Goal: Task Accomplishment & Management: Manage account settings

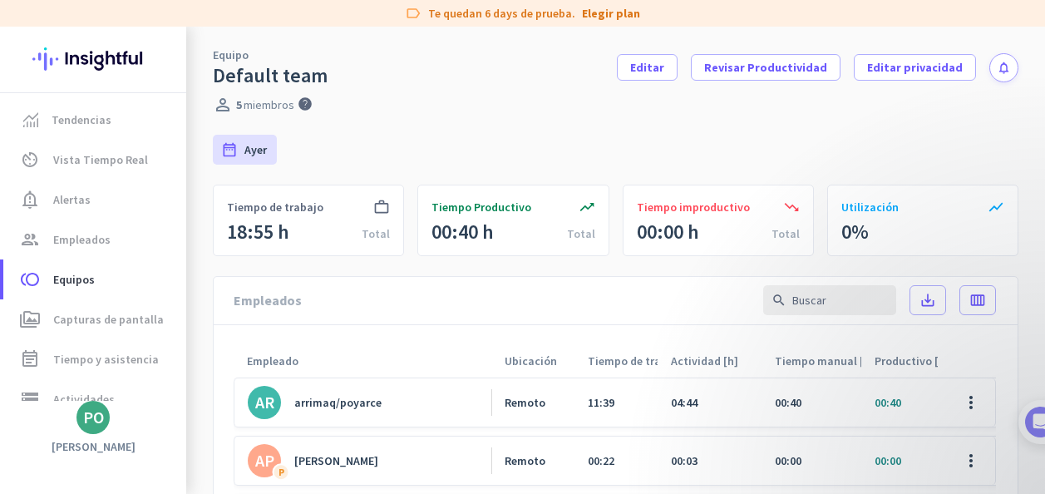
drag, startPoint x: 0, startPoint y: 0, endPoint x: 358, endPoint y: 318, distance: 478.8
click at [358, 395] on div "arrimaq/poyarce" at bounding box center [337, 402] width 87 height 15
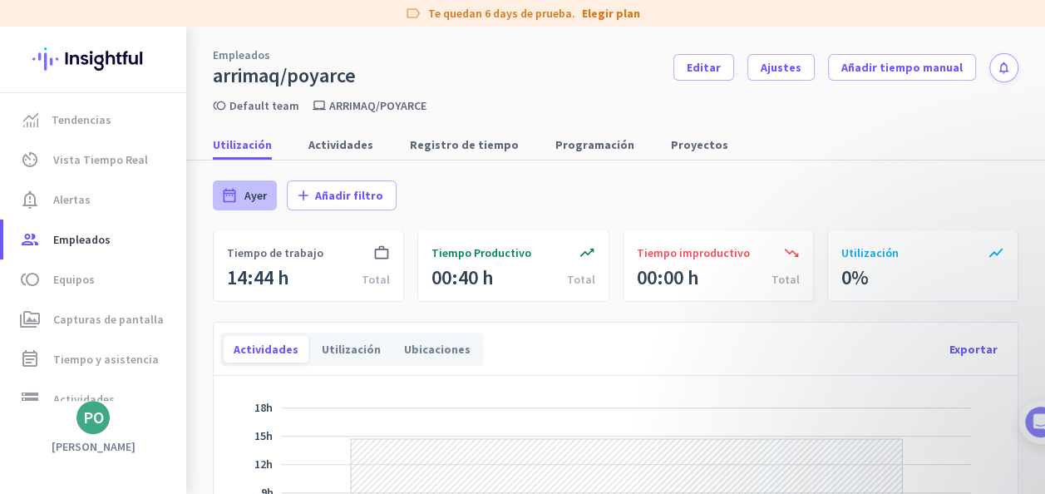
click at [244, 198] on div "date_range Ayer" at bounding box center [245, 195] width 64 height 30
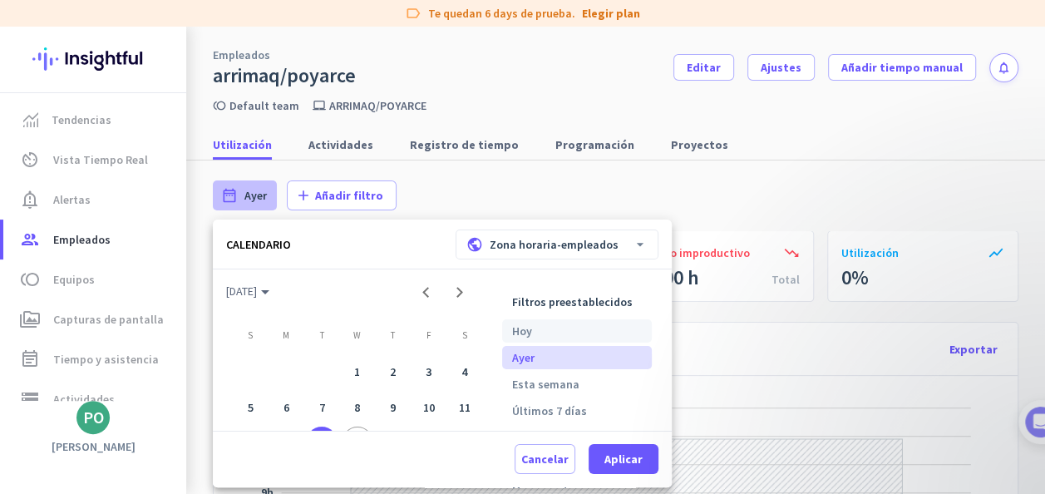
click at [534, 328] on li "Hoy" at bounding box center [577, 330] width 150 height 23
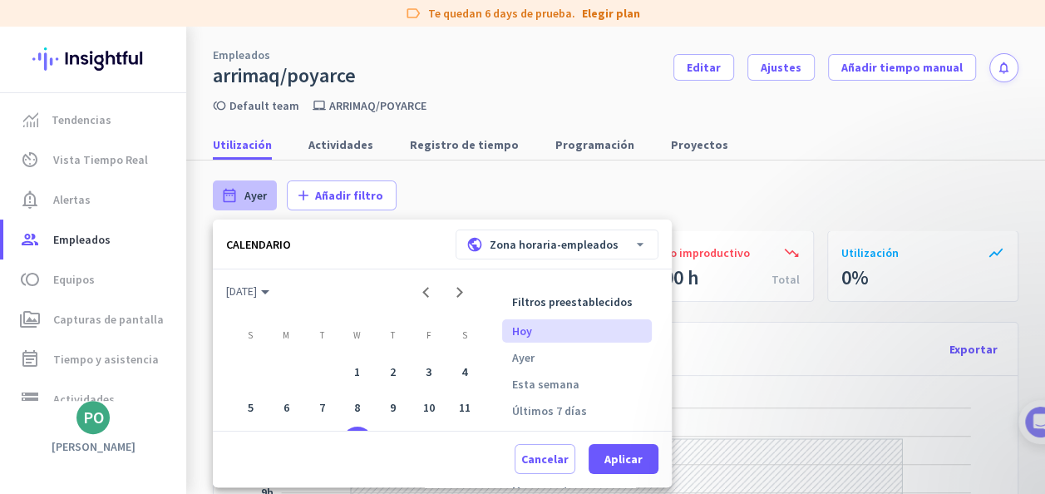
click at [819, 141] on div at bounding box center [522, 247] width 1045 height 494
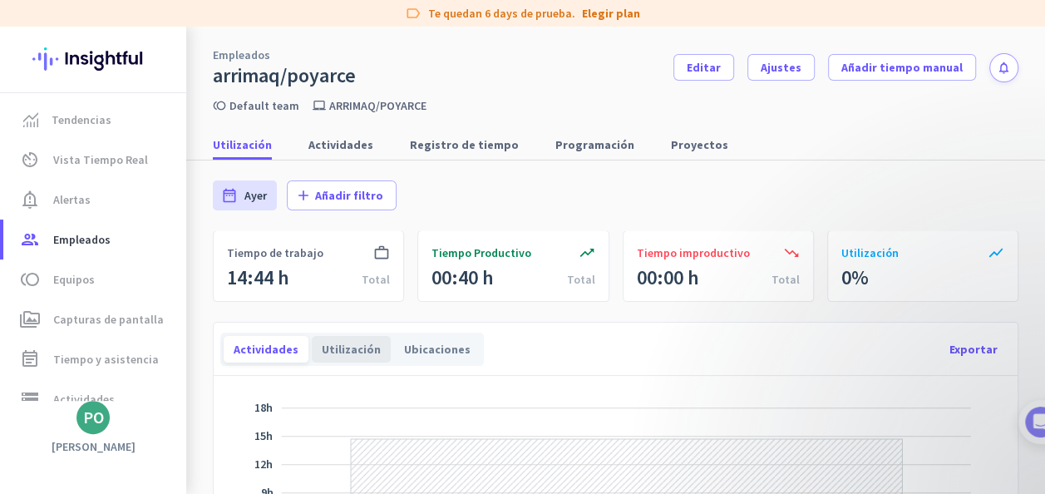
click at [348, 349] on div "Utilización" at bounding box center [351, 349] width 79 height 27
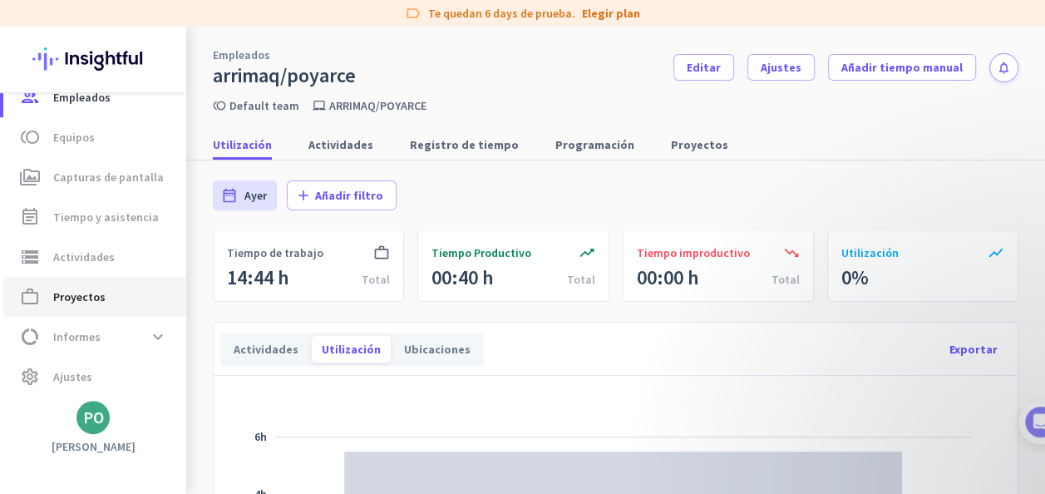
scroll to position [145, 0]
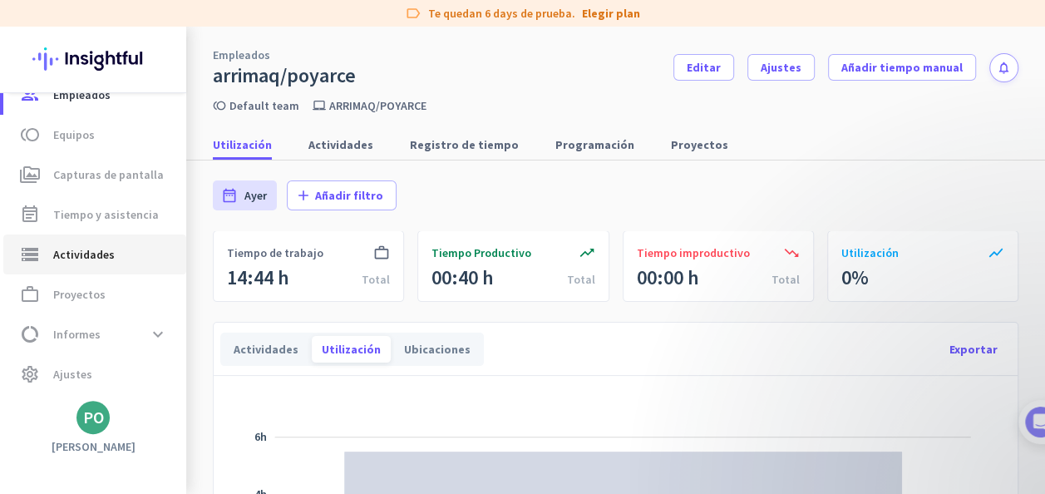
click at [85, 255] on span "Actividades" at bounding box center [84, 254] width 62 height 20
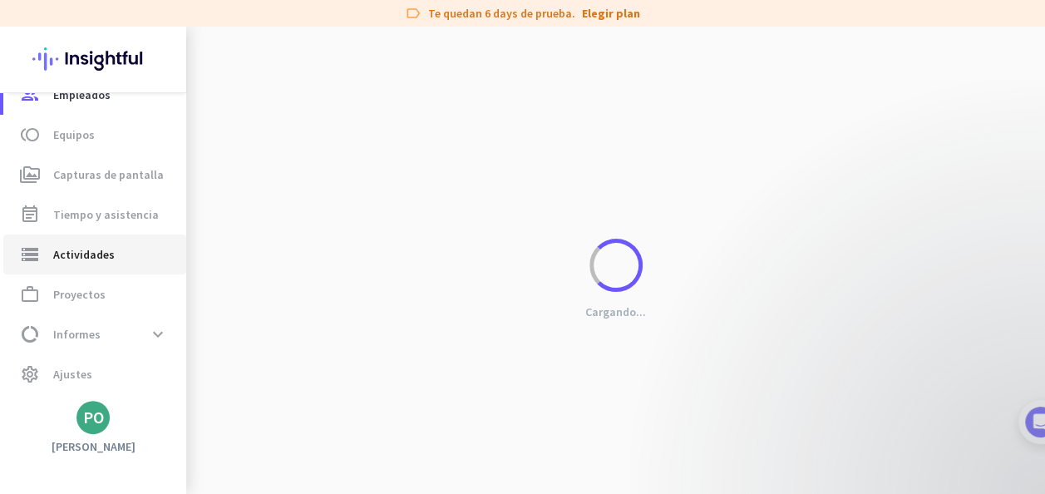
type input "[DATE]"
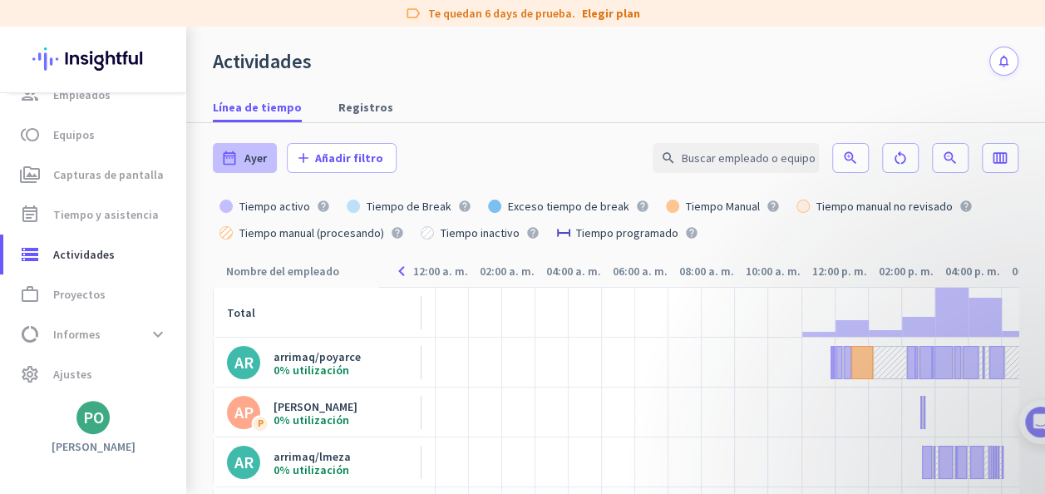
click at [261, 159] on span "Ayer" at bounding box center [255, 158] width 22 height 17
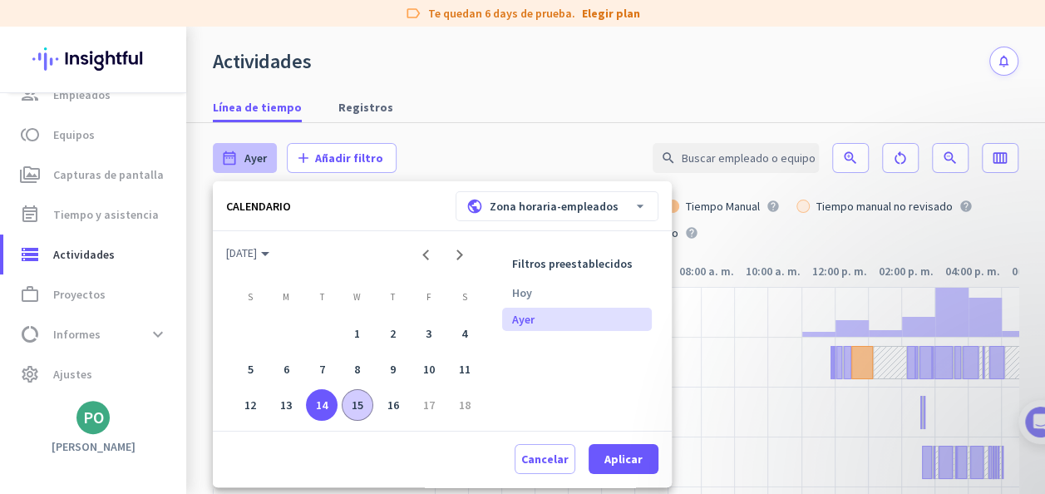
click at [350, 409] on div "15" at bounding box center [358, 405] width 32 height 32
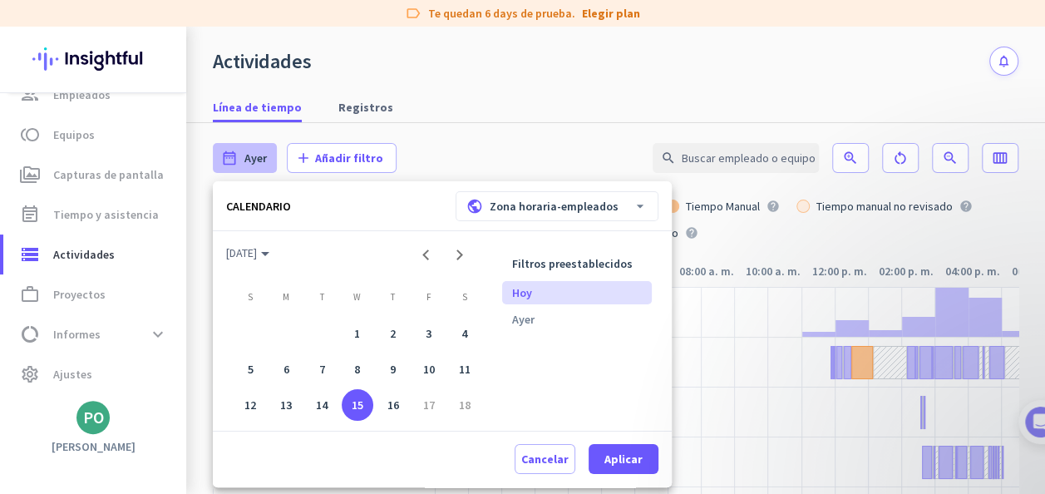
click at [535, 296] on li "Hoy" at bounding box center [577, 292] width 150 height 23
click at [604, 456] on span "Aplicar" at bounding box center [623, 459] width 38 height 17
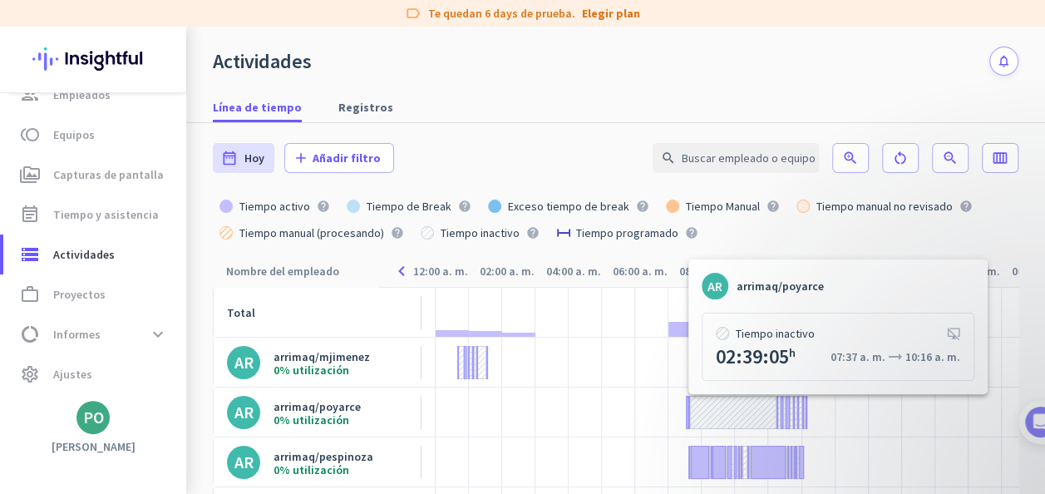
click at [727, 411] on div at bounding box center [732, 412] width 88 height 33
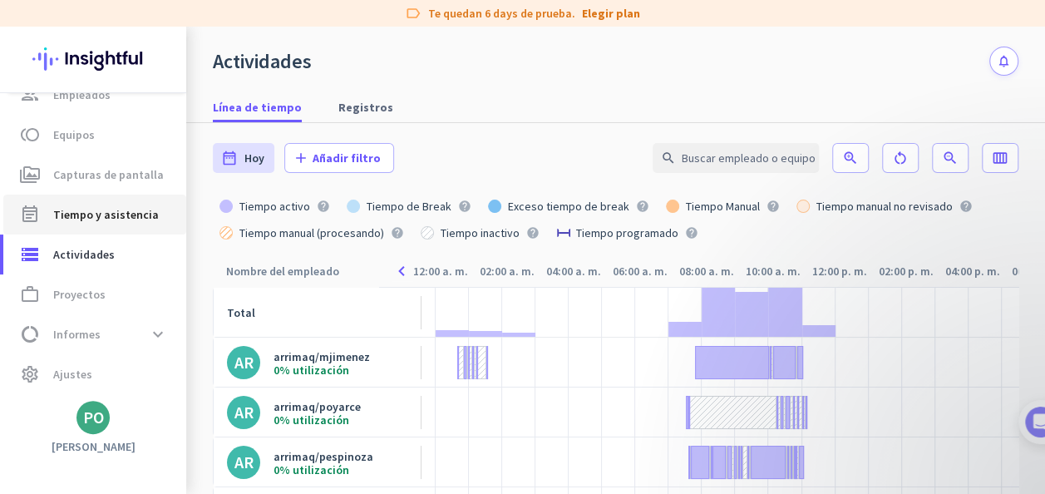
scroll to position [62, 0]
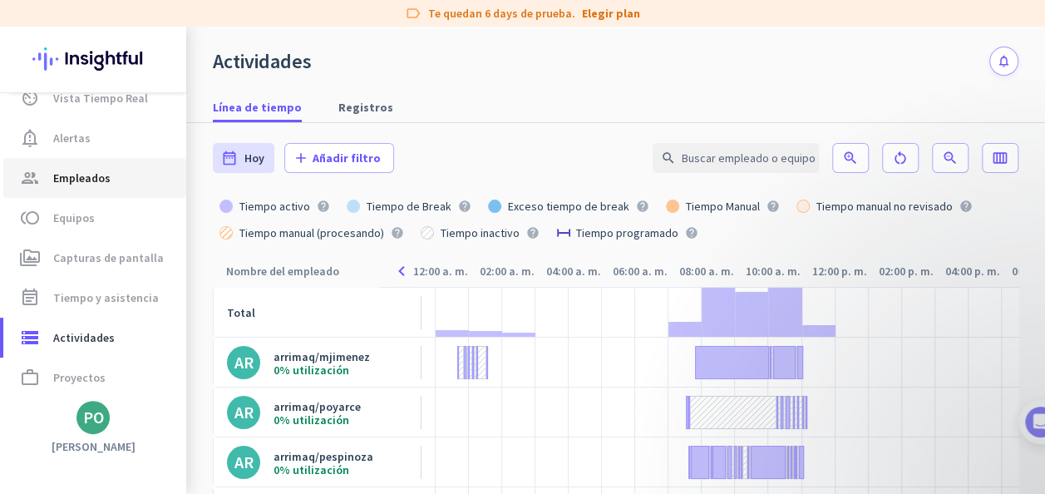
click at [86, 185] on span "Empleados" at bounding box center [81, 178] width 57 height 20
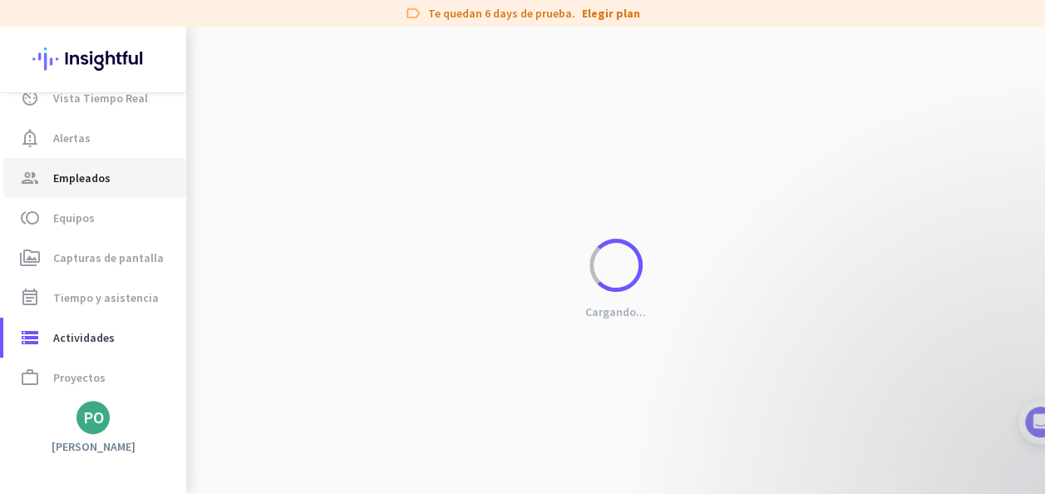
type input "[DATE] - [DATE]"
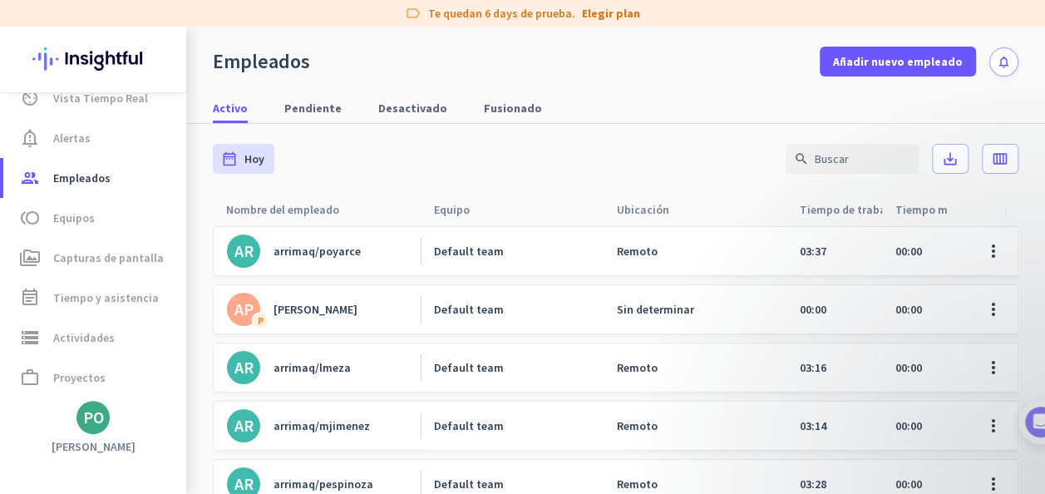
click at [589, 235] on div "Default team" at bounding box center [512, 251] width 183 height 48
click at [336, 241] on link "AR arrimaq/poyarce" at bounding box center [324, 250] width 194 height 33
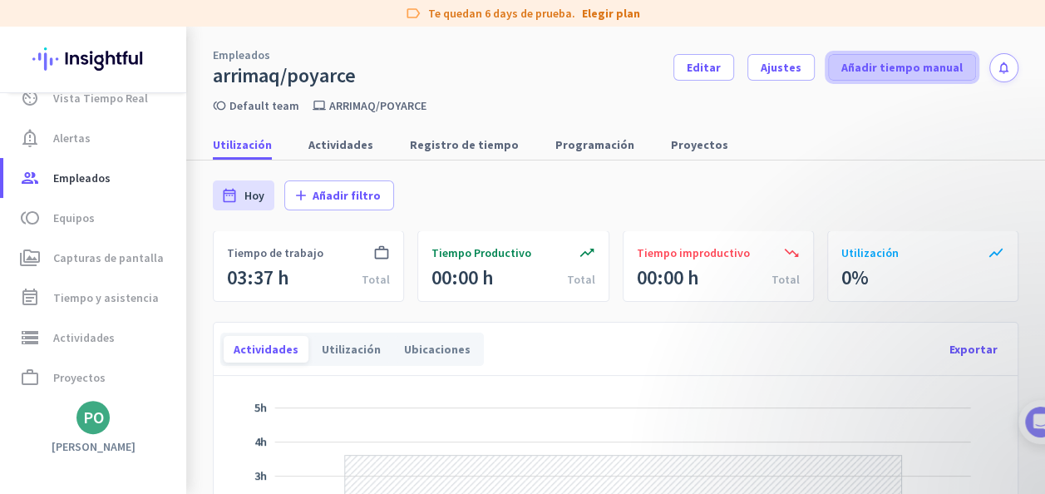
click at [888, 67] on span "Añadir tiempo manual" at bounding box center [901, 67] width 121 height 17
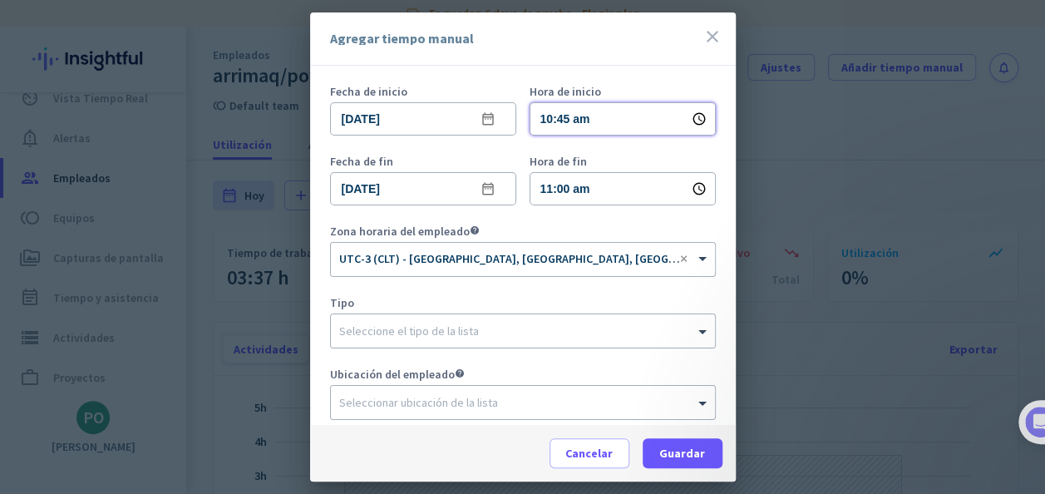
click at [542, 115] on input "10:45 am" at bounding box center [623, 118] width 186 height 33
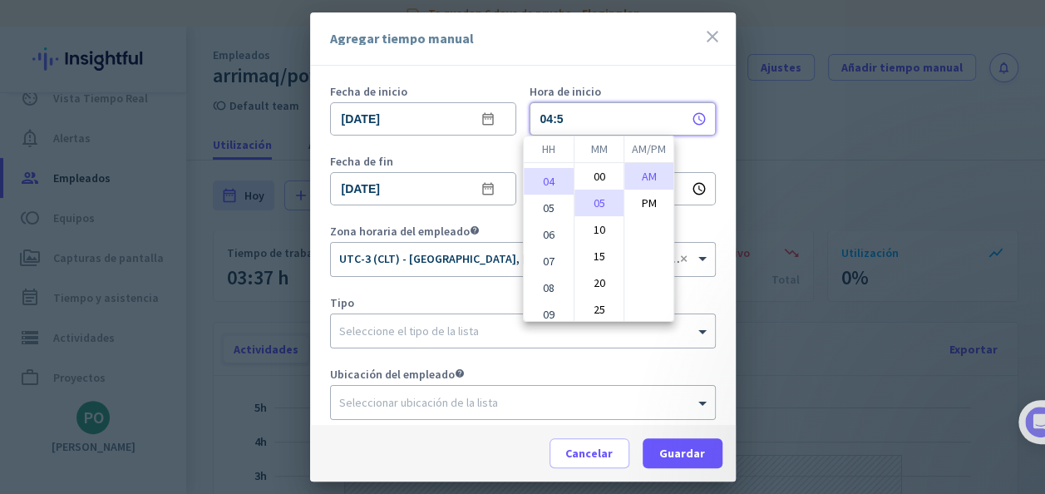
type input "04:5"
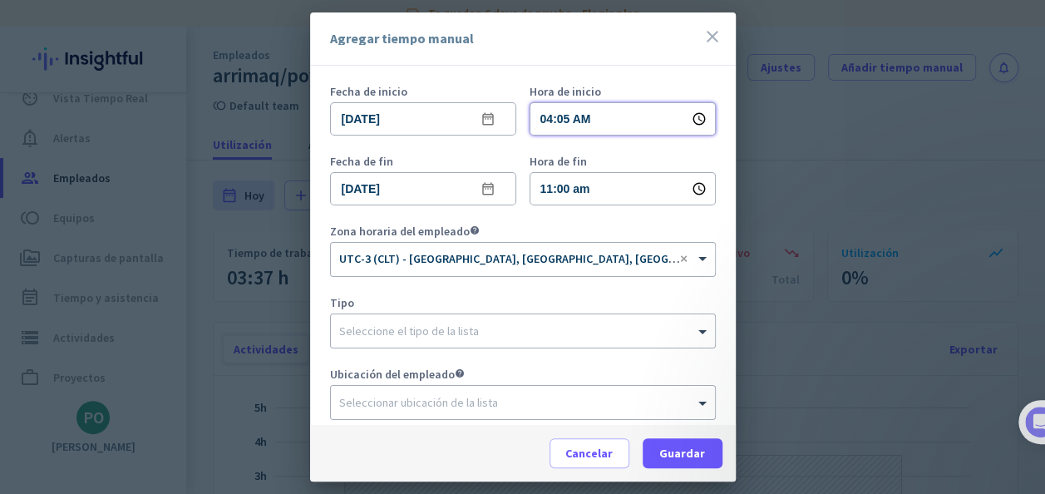
click at [537, 117] on input "04:05 AM" at bounding box center [623, 118] width 186 height 33
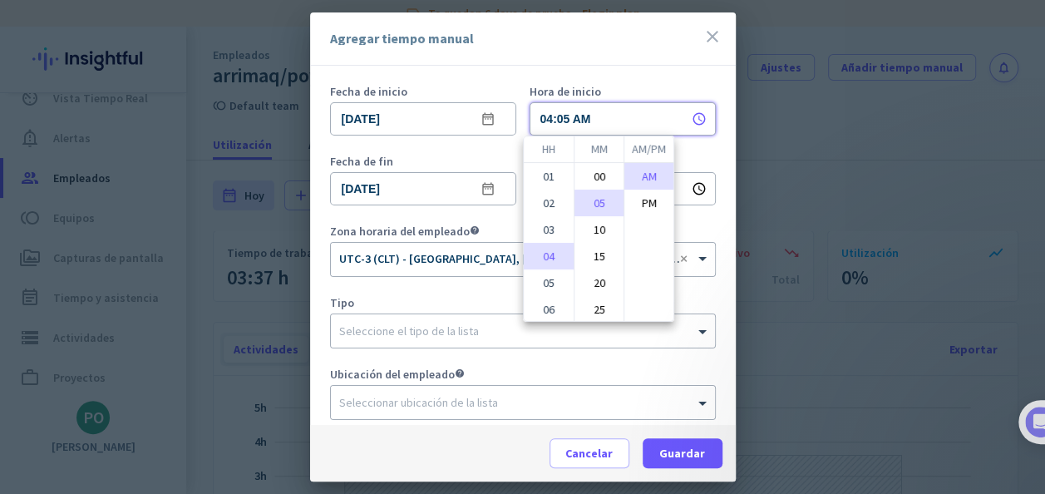
scroll to position [75, 0]
click at [540, 291] on li "08" at bounding box center [549, 287] width 50 height 27
click at [588, 176] on li "00" at bounding box center [599, 176] width 49 height 27
type input "08:00 am"
click at [520, 218] on div at bounding box center [522, 247] width 1045 height 494
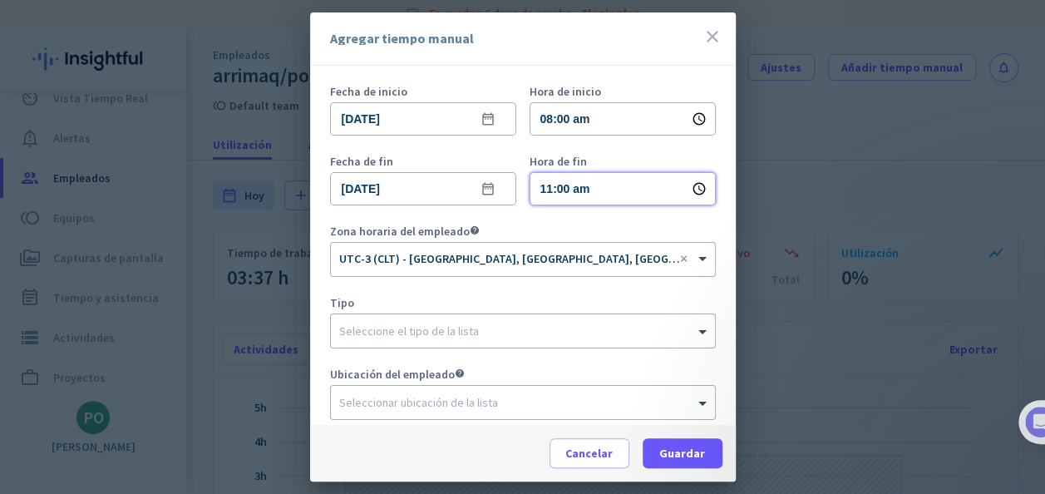
click at [537, 189] on input "11:00 am" at bounding box center [623, 188] width 186 height 33
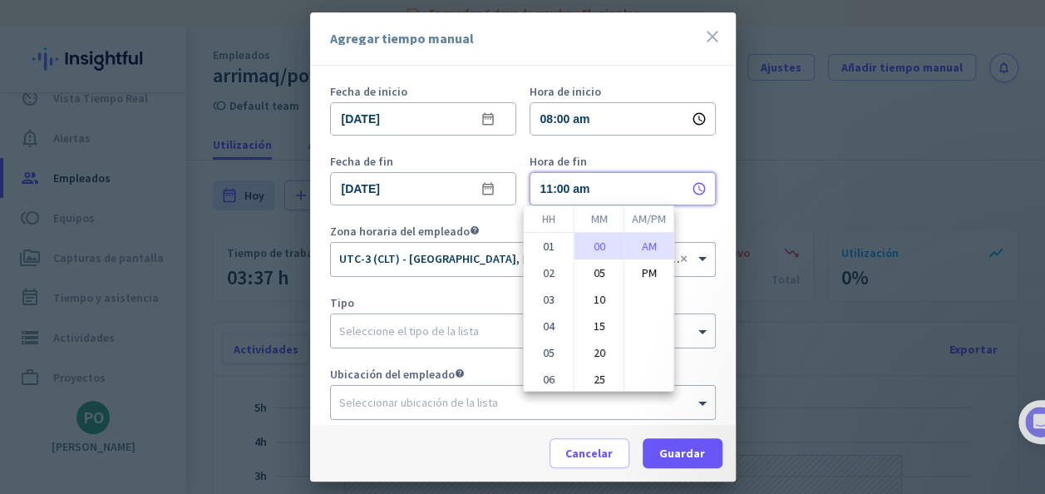
scroll to position [161, 0]
click at [542, 269] on li "08" at bounding box center [549, 271] width 50 height 27
click at [593, 376] on li "25" at bounding box center [599, 379] width 49 height 27
type input "08:25 am"
click at [624, 65] on div at bounding box center [522, 247] width 1045 height 494
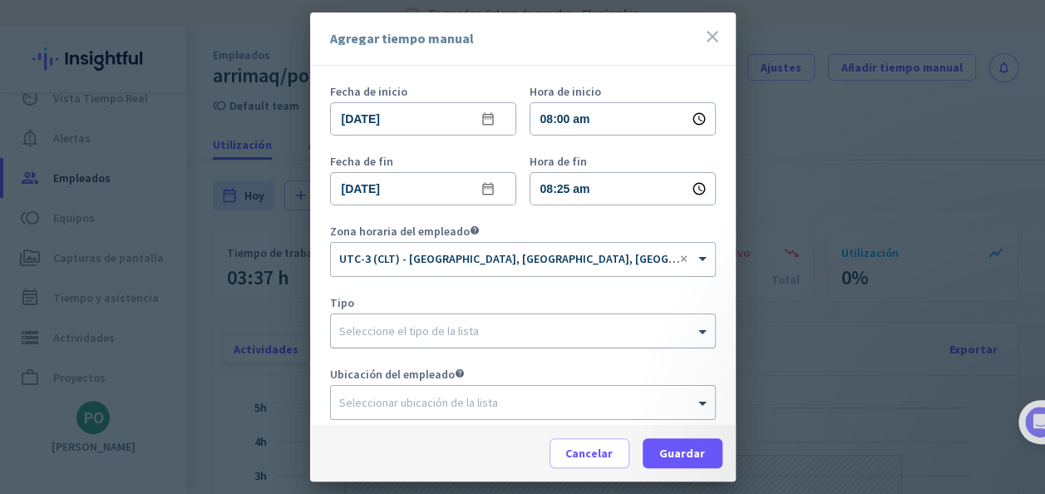
click at [441, 336] on div "Seleccione el tipo de la lista" at bounding box center [409, 330] width 140 height 15
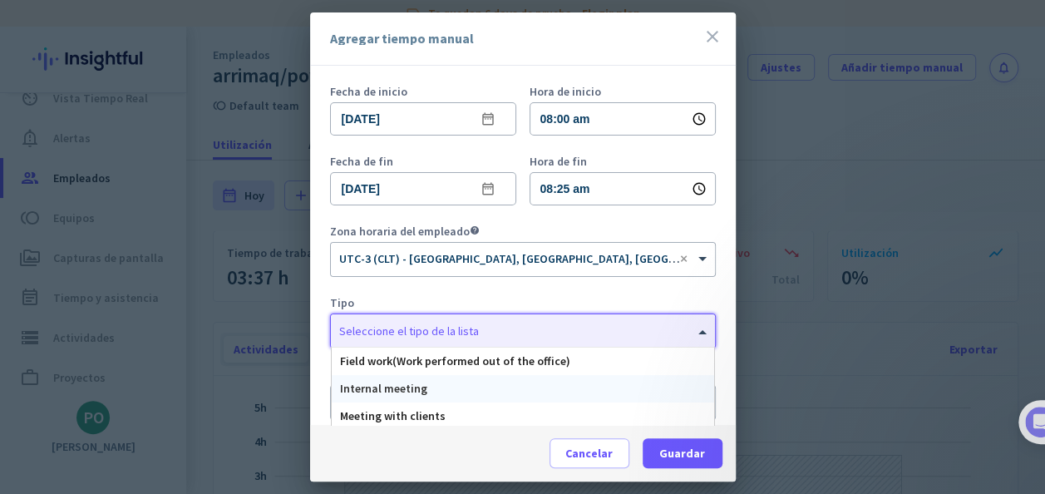
click at [406, 390] on span "Internal meeting" at bounding box center [383, 388] width 87 height 15
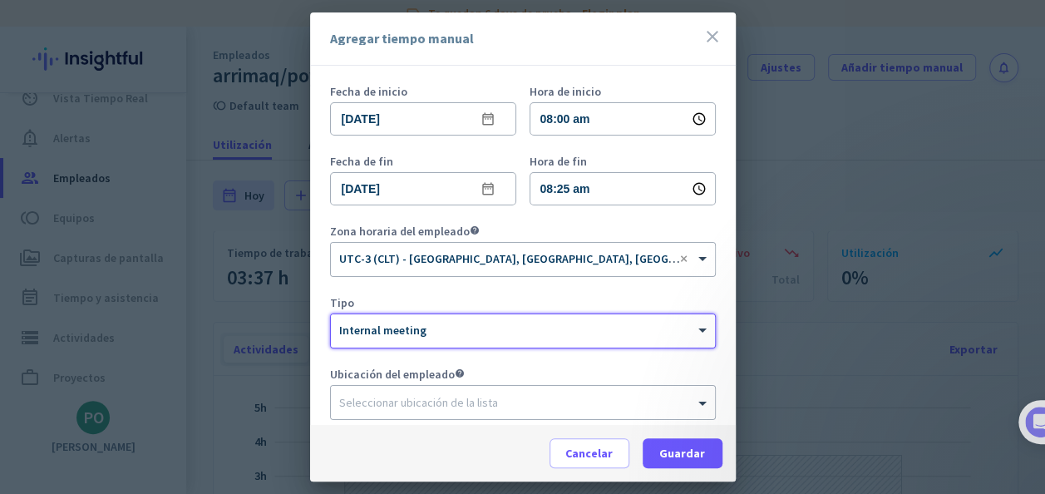
scroll to position [0, 193]
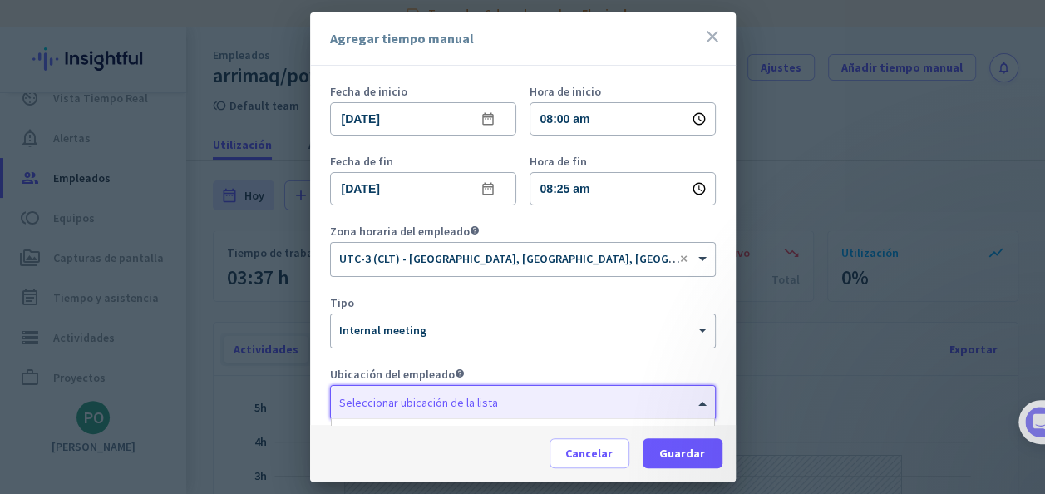
click at [399, 401] on input "text" at bounding box center [506, 399] width 334 height 12
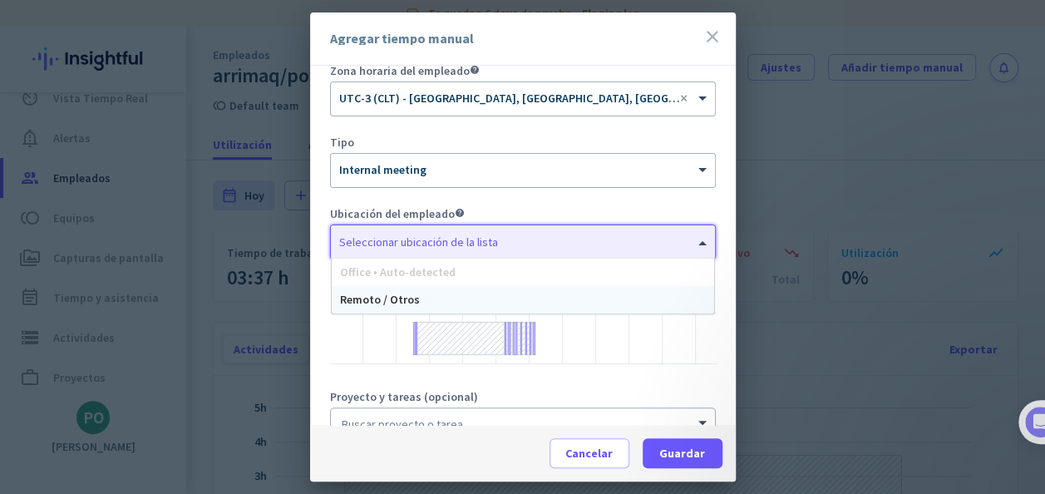
scroll to position [166, 0]
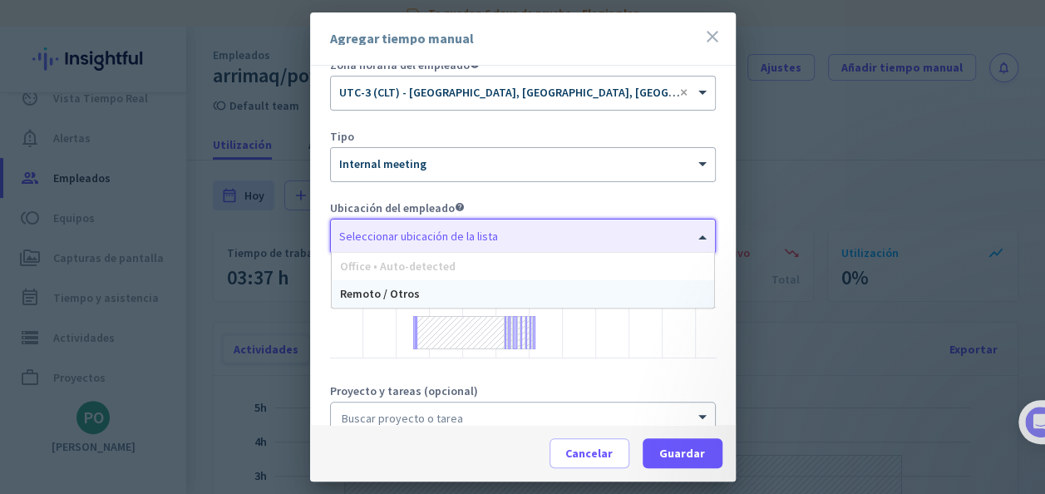
click at [379, 259] on span "Office • Auto-detected" at bounding box center [398, 266] width 116 height 15
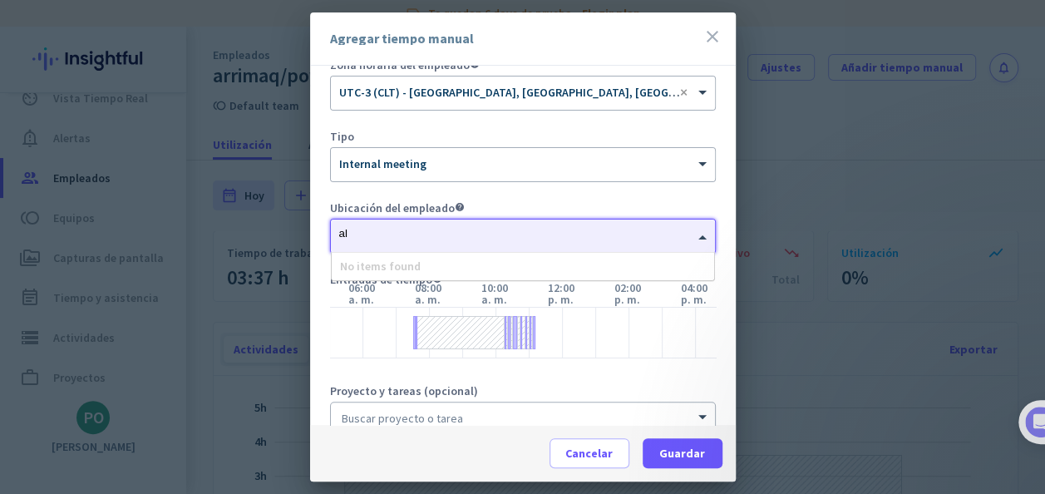
type input "a"
type input "aparedes"
click at [792, 224] on div at bounding box center [522, 247] width 1045 height 494
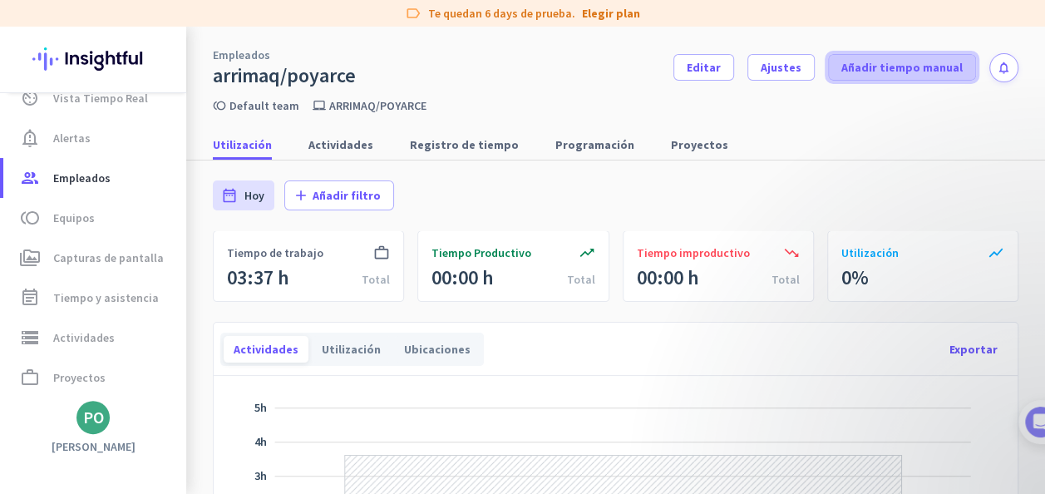
click at [856, 61] on span "Añadir tiempo manual" at bounding box center [901, 67] width 121 height 17
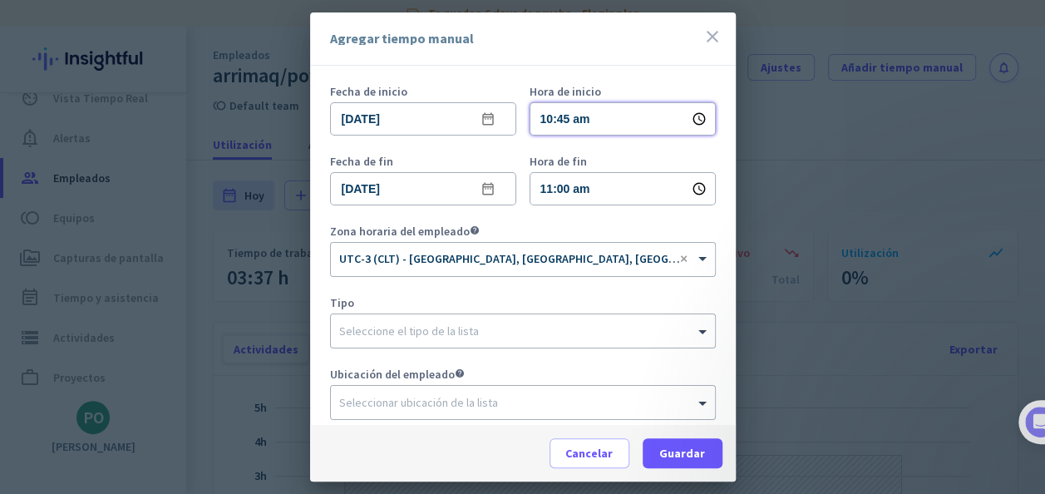
click at [531, 120] on input "10:45 am" at bounding box center [623, 118] width 186 height 33
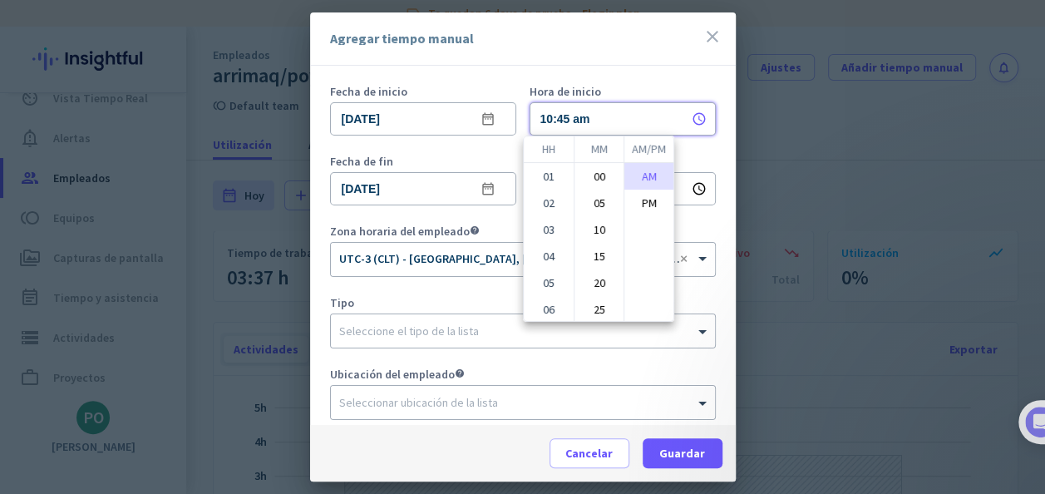
scroll to position [161, 0]
click at [549, 204] on li "08" at bounding box center [549, 201] width 50 height 27
click at [512, 151] on div at bounding box center [522, 247] width 1045 height 494
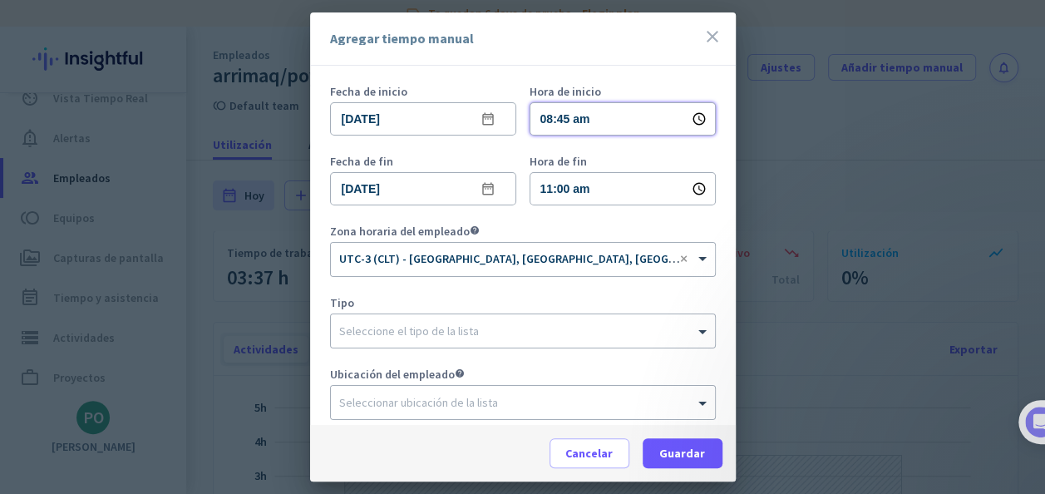
click at [548, 114] on input "08:45 am" at bounding box center [623, 118] width 186 height 33
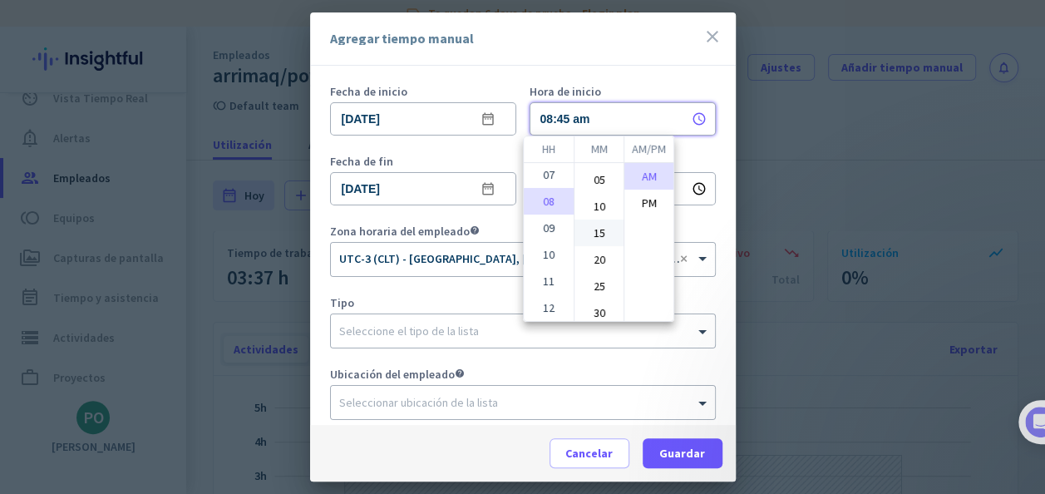
scroll to position [0, 0]
click at [593, 178] on li "00" at bounding box center [599, 176] width 49 height 27
type input "08:00 am"
click at [499, 150] on div at bounding box center [522, 247] width 1045 height 494
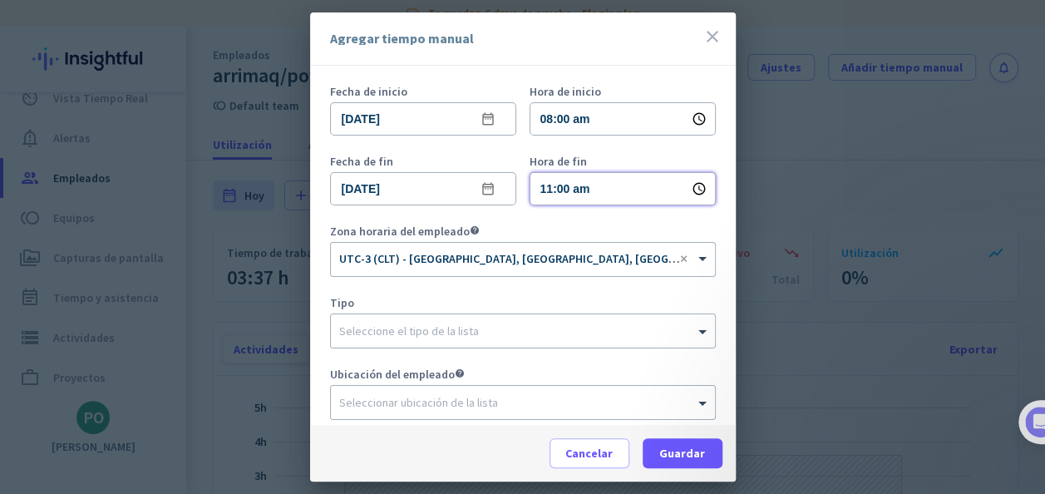
click at [535, 188] on input "11:00 am" at bounding box center [623, 188] width 186 height 33
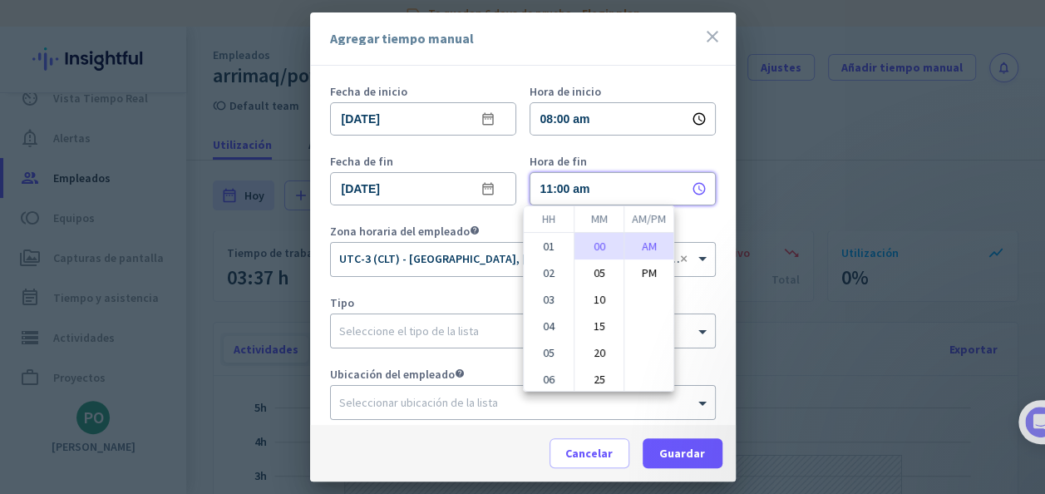
scroll to position [161, 0]
click at [549, 267] on li "08" at bounding box center [549, 271] width 50 height 27
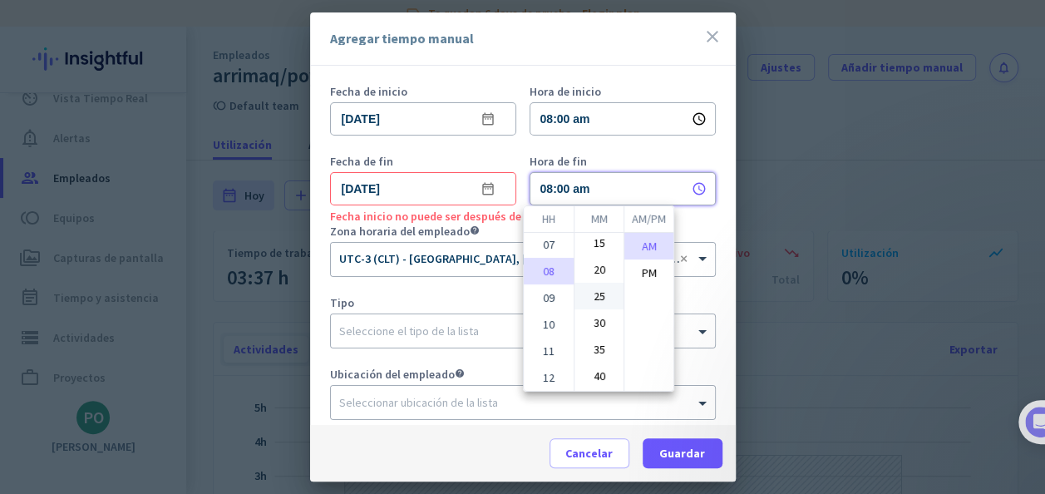
click at [593, 301] on li "25" at bounding box center [599, 296] width 49 height 27
type input "08:25 am"
click at [386, 329] on div at bounding box center [522, 247] width 1045 height 494
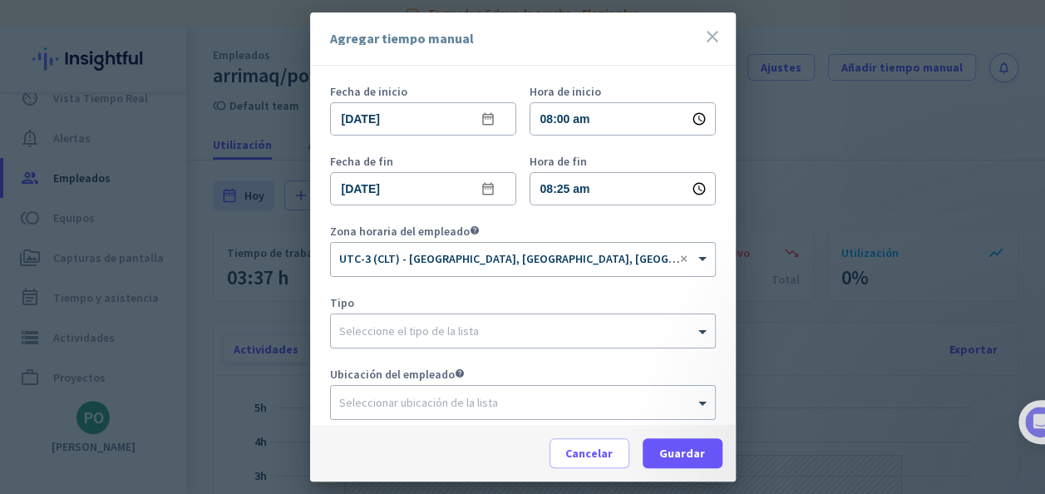
click at [386, 329] on input "text" at bounding box center [506, 328] width 334 height 12
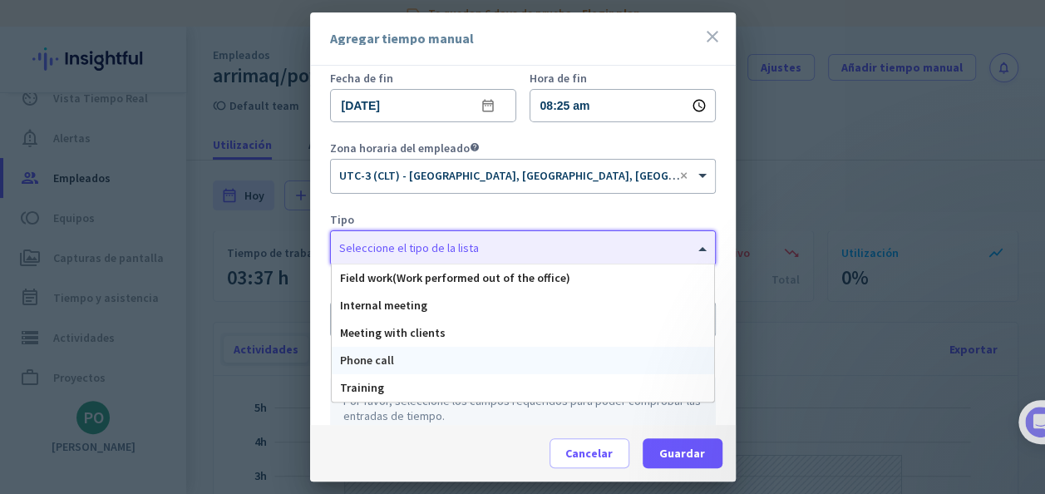
click at [386, 358] on span "Phone call" at bounding box center [367, 360] width 54 height 15
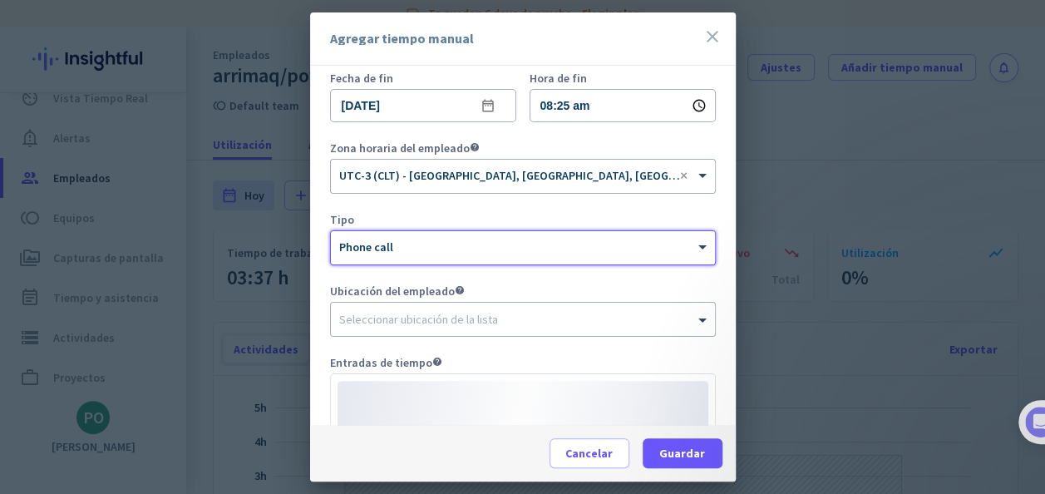
scroll to position [0, 193]
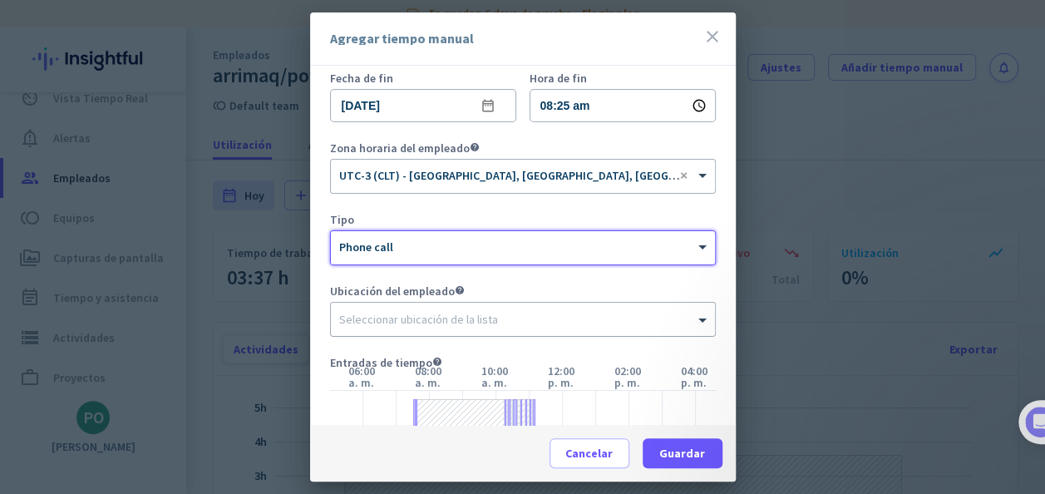
click at [387, 323] on div "Seleccionar ubicación de la lista" at bounding box center [418, 319] width 159 height 15
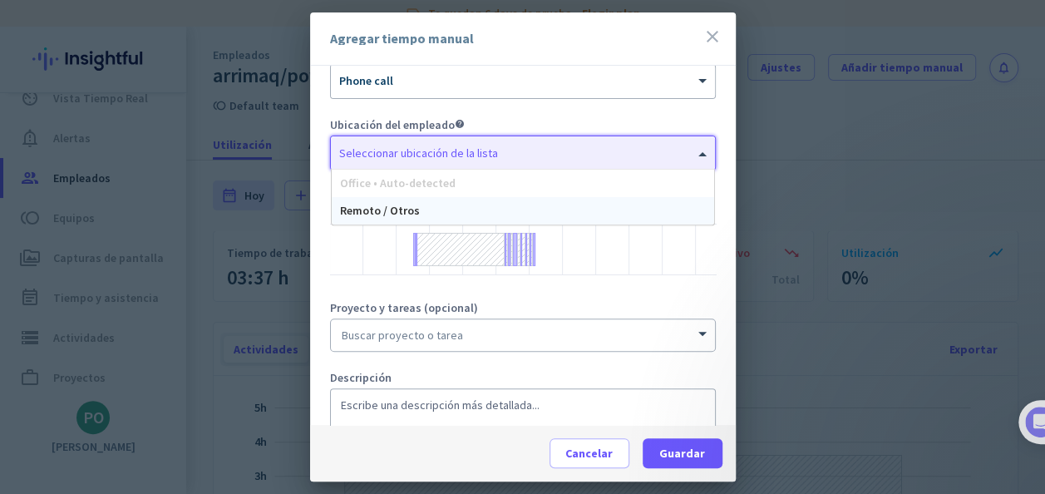
scroll to position [309, 0]
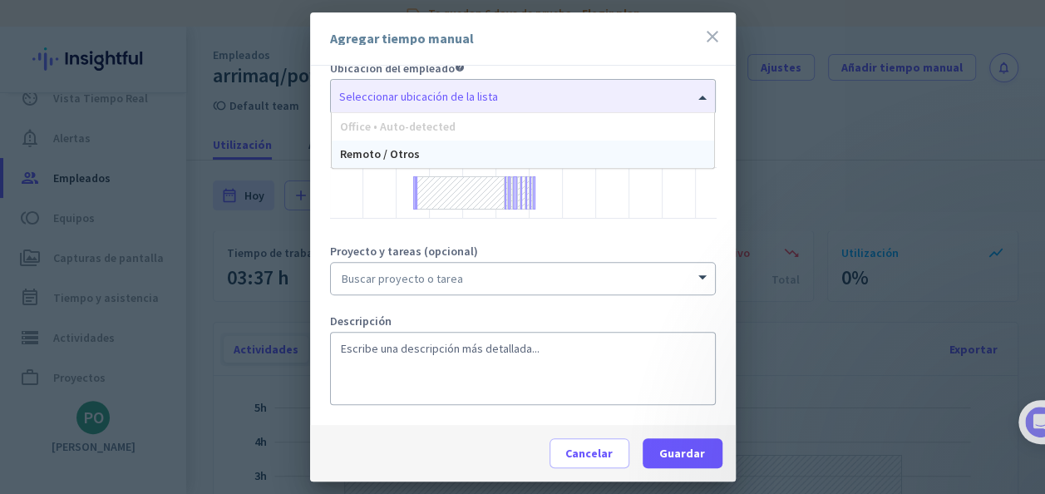
click at [386, 286] on input at bounding box center [523, 279] width 384 height 32
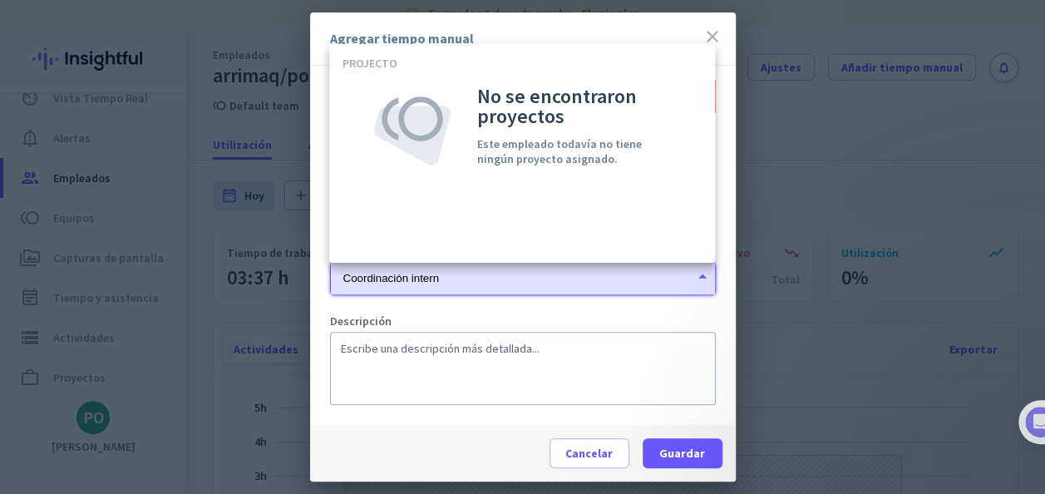
type input "Coordinación interna"
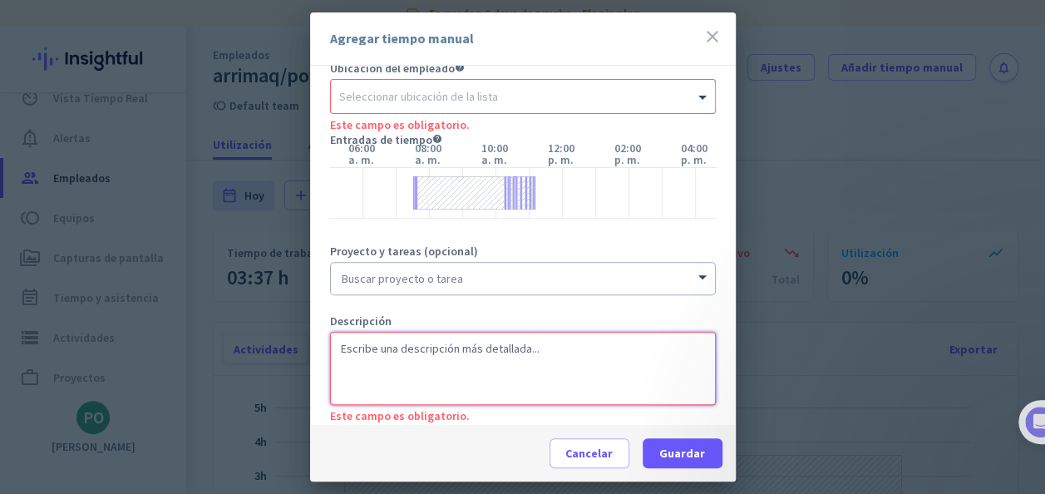
click at [396, 347] on textarea at bounding box center [523, 368] width 386 height 73
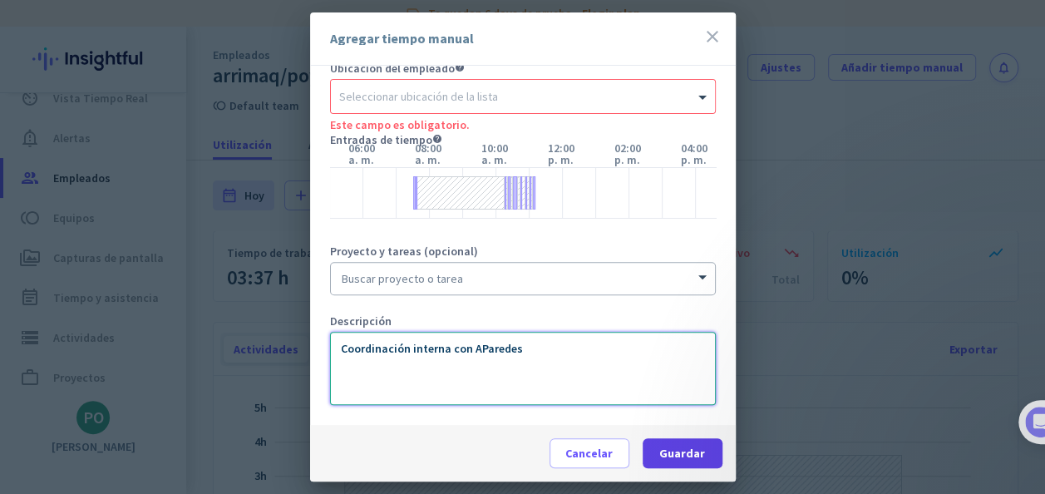
type textarea "Coordinación interna con AParedes"
click at [675, 454] on span "Guardar" at bounding box center [682, 453] width 46 height 17
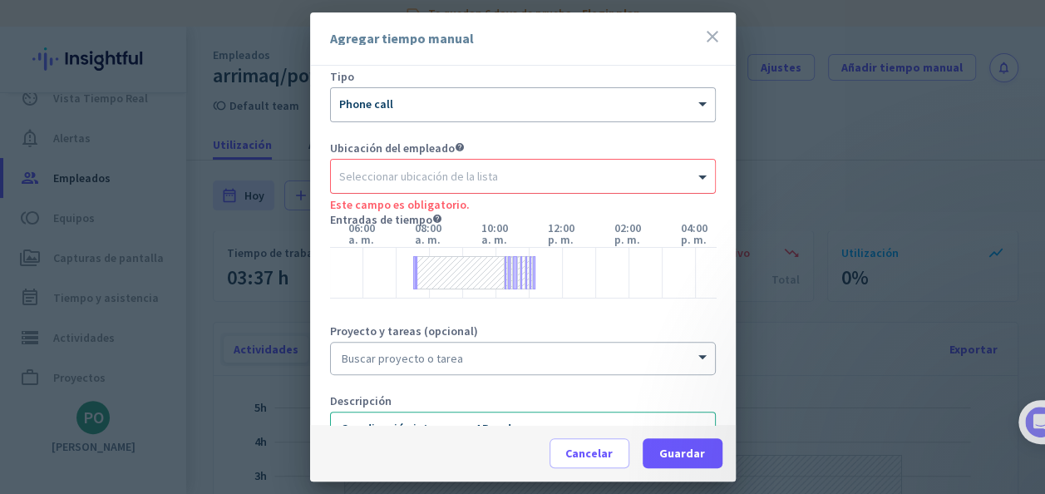
click at [499, 170] on input "text" at bounding box center [506, 173] width 334 height 12
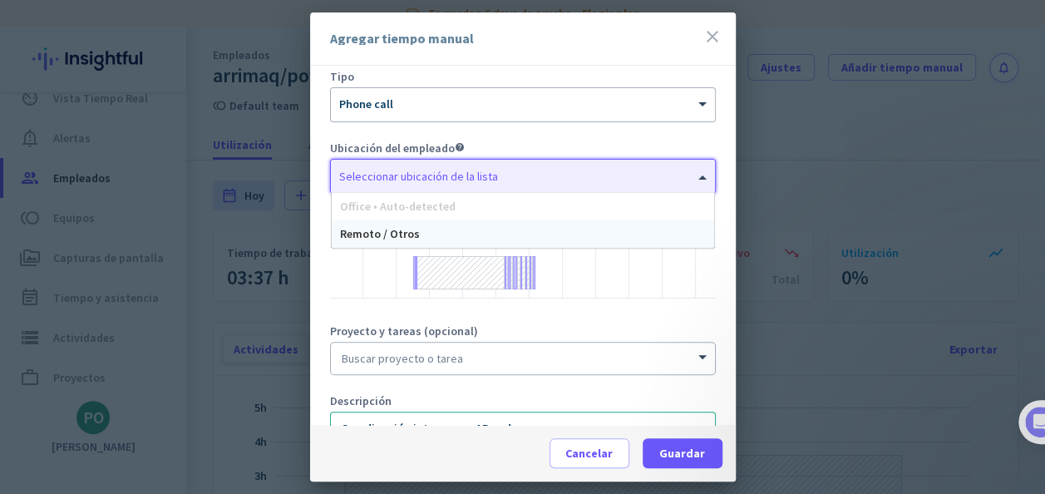
click at [417, 213] on div "Office • Auto-detected" at bounding box center [523, 206] width 382 height 27
click at [412, 234] on span "Remoto / Otros" at bounding box center [380, 233] width 80 height 15
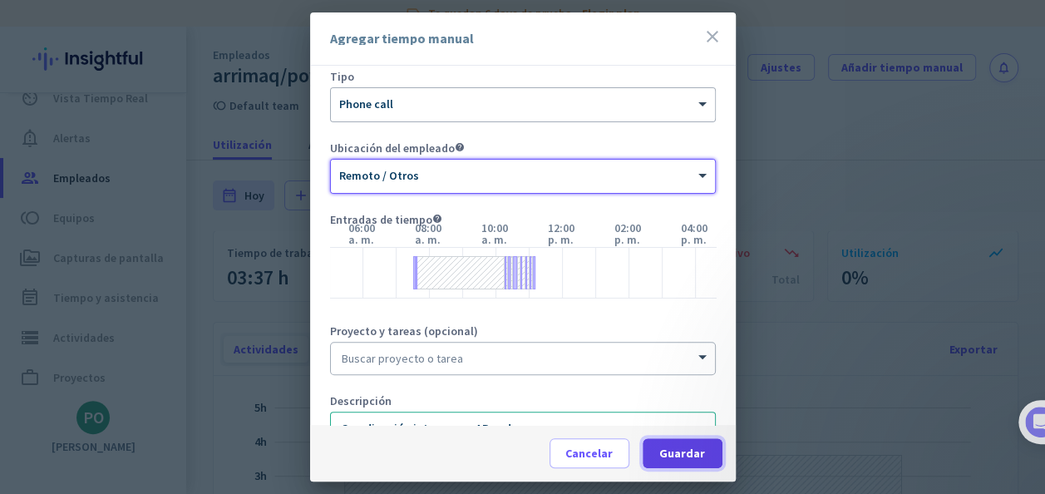
click at [681, 450] on span "Guardar" at bounding box center [682, 453] width 46 height 17
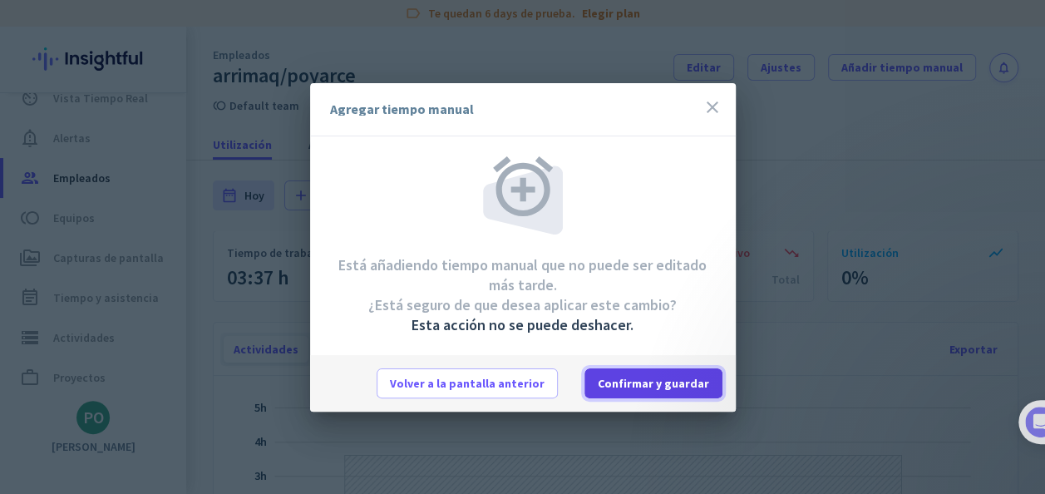
click at [614, 379] on span "Confirmar y guardar" at bounding box center [653, 383] width 111 height 17
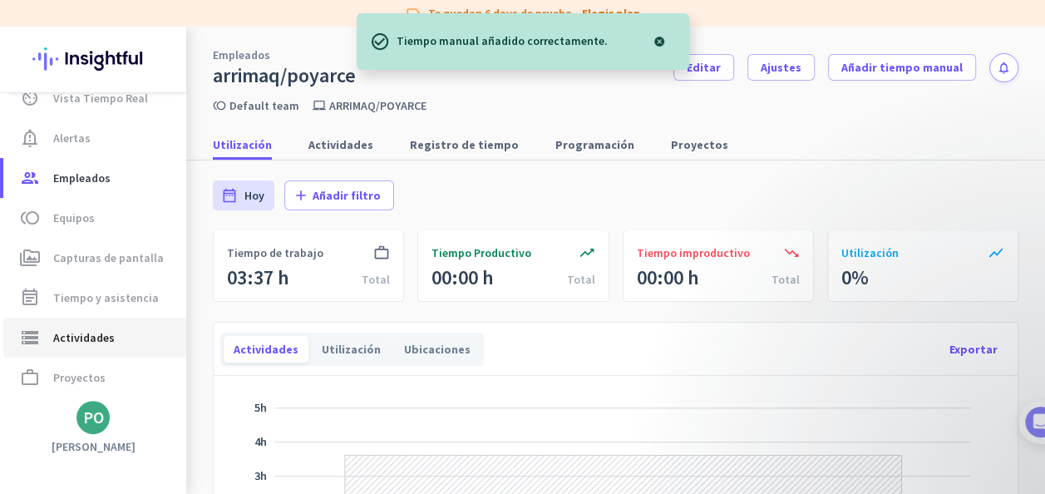
click at [95, 334] on span "Actividades" at bounding box center [84, 338] width 62 height 20
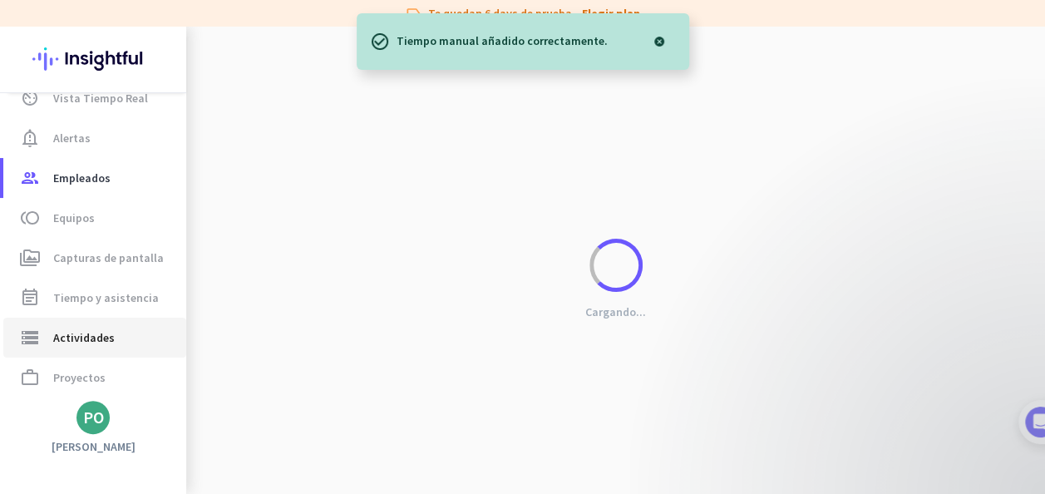
type input "[DATE]"
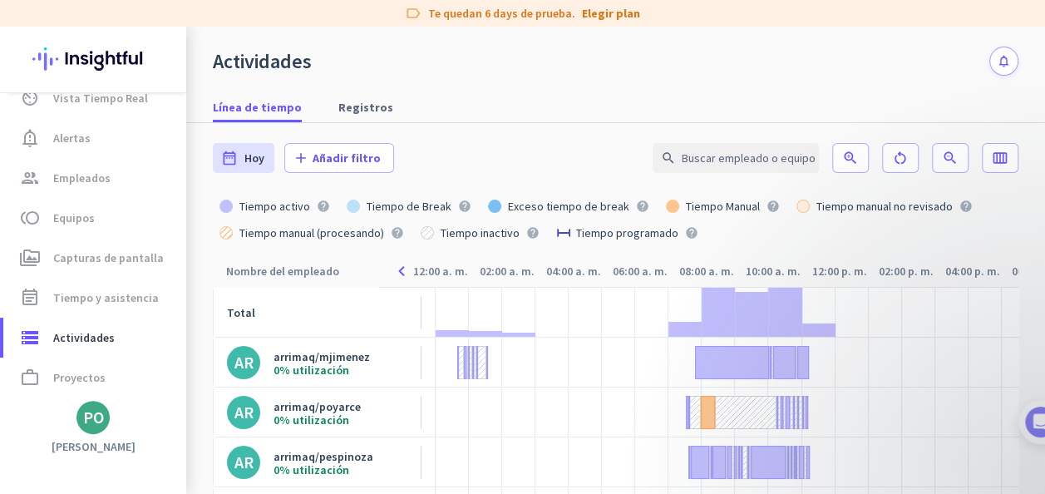
click at [405, 274] on icon "navigate_before" at bounding box center [403, 271] width 22 height 20
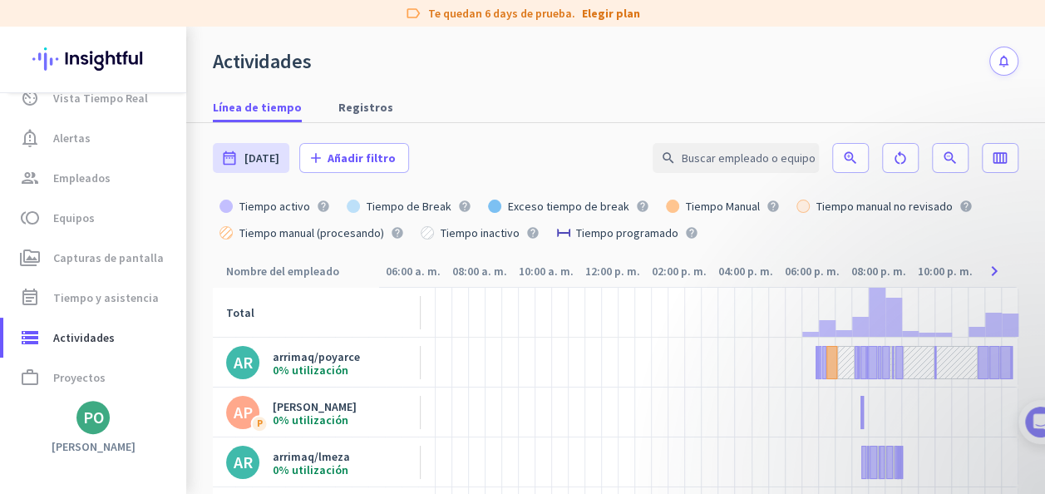
scroll to position [0, 241]
click at [78, 100] on span "Vista Tiempo Real" at bounding box center [100, 98] width 95 height 20
type input "[DATE]"
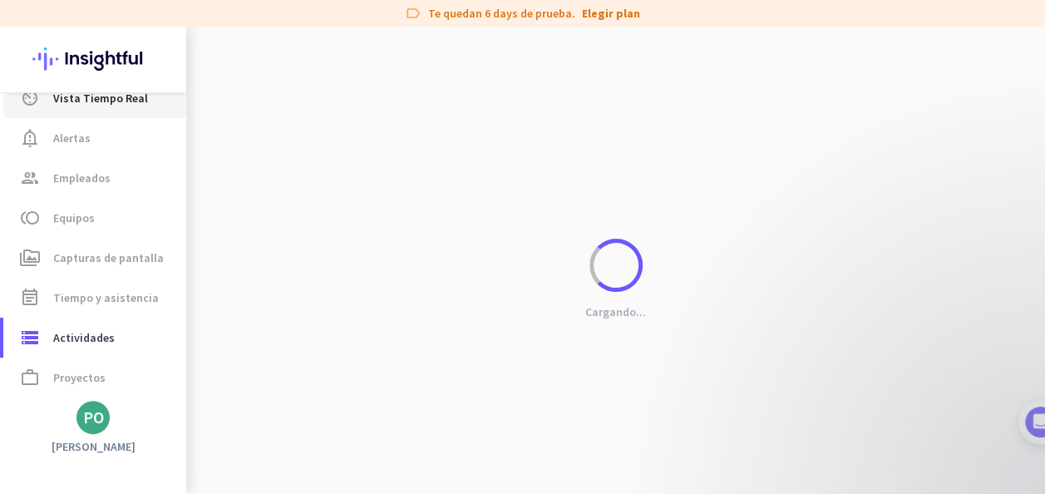
scroll to position [0, 229]
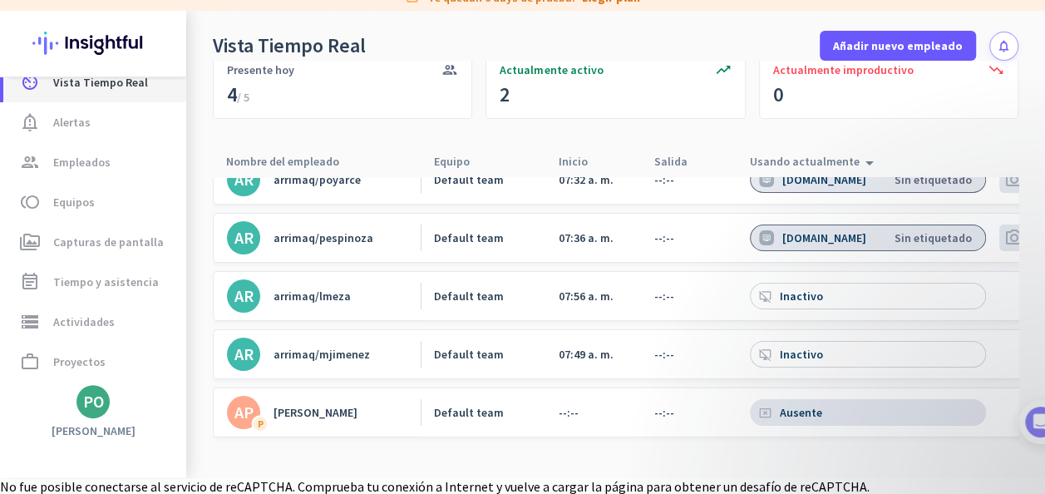
scroll to position [17, 0]
click at [486, 441] on div at bounding box center [616, 315] width 806 height 324
